Goal: Navigation & Orientation: Find specific page/section

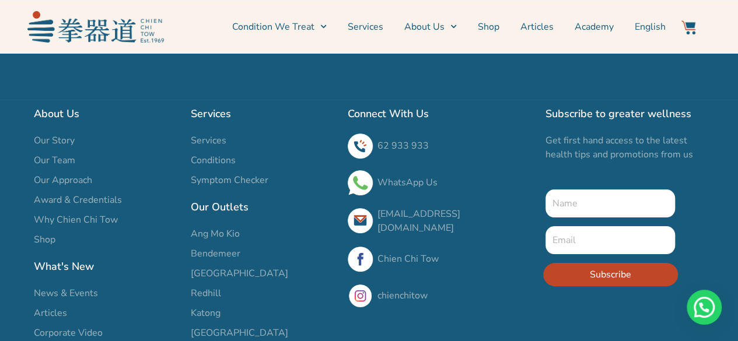
click at [216, 252] on span "Bendemeer" at bounding box center [216, 254] width 50 height 14
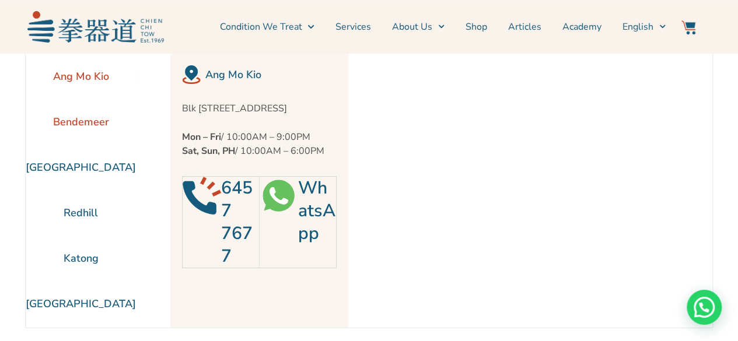
click at [77, 116] on li "Bendemeer" at bounding box center [81, 121] width 110 height 45
click at [90, 76] on li "Ang Mo Kio" at bounding box center [81, 76] width 110 height 45
click at [85, 121] on li "Bendemeer" at bounding box center [81, 121] width 110 height 45
